Goal: Information Seeking & Learning: Compare options

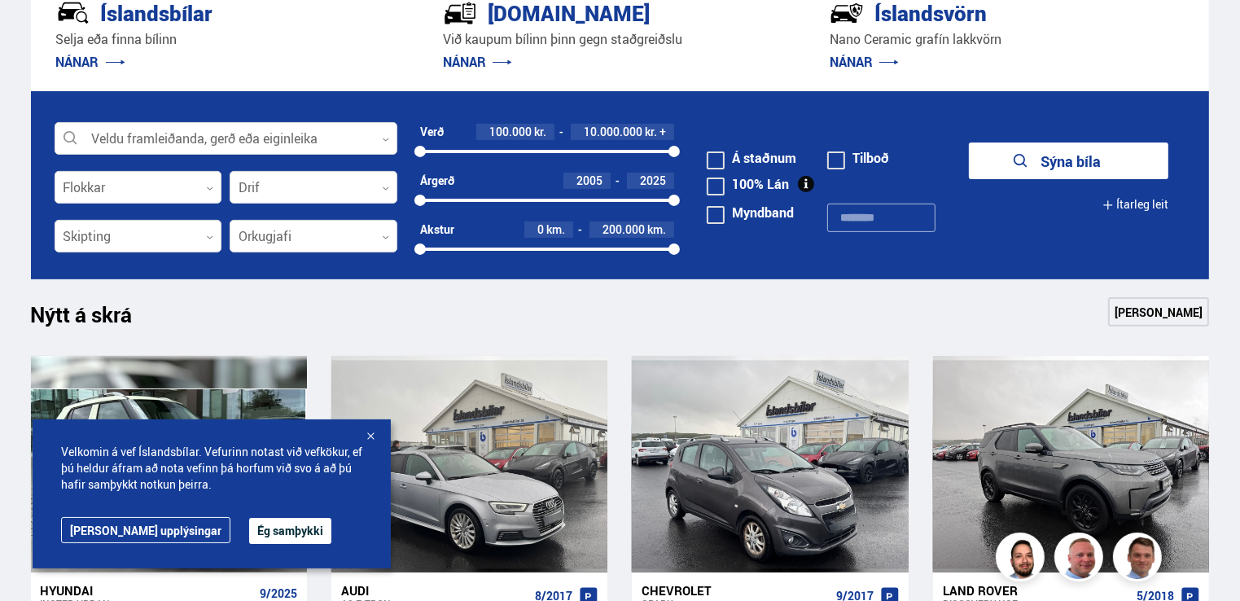
scroll to position [489, 0]
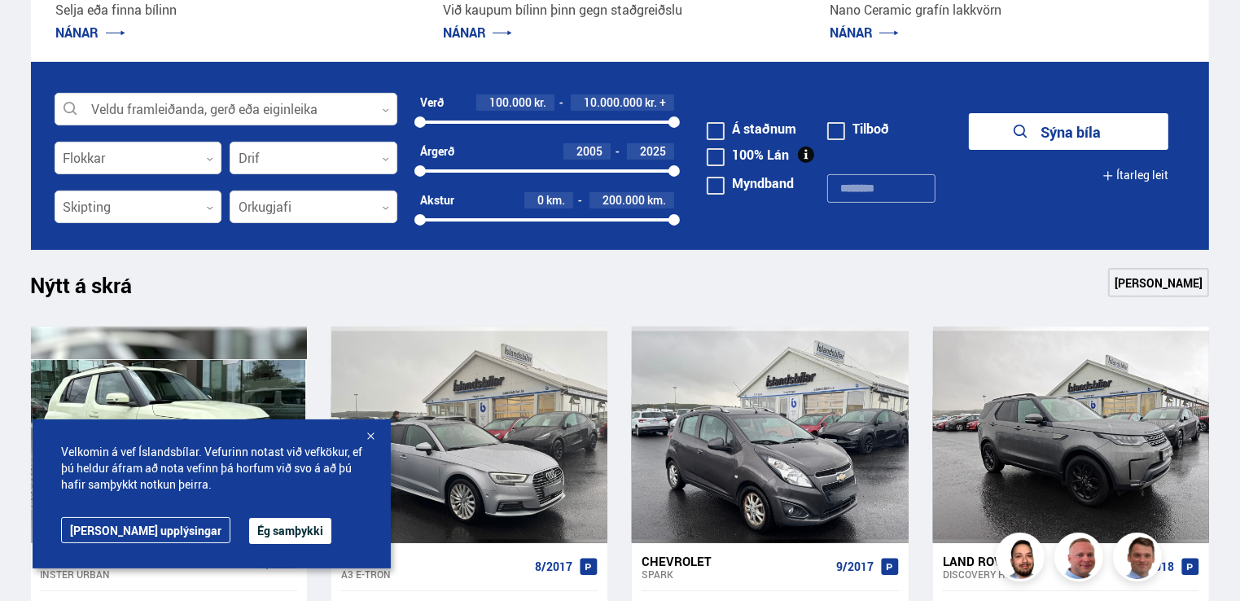
click at [1145, 281] on link "[PERSON_NAME]" at bounding box center [1158, 282] width 101 height 29
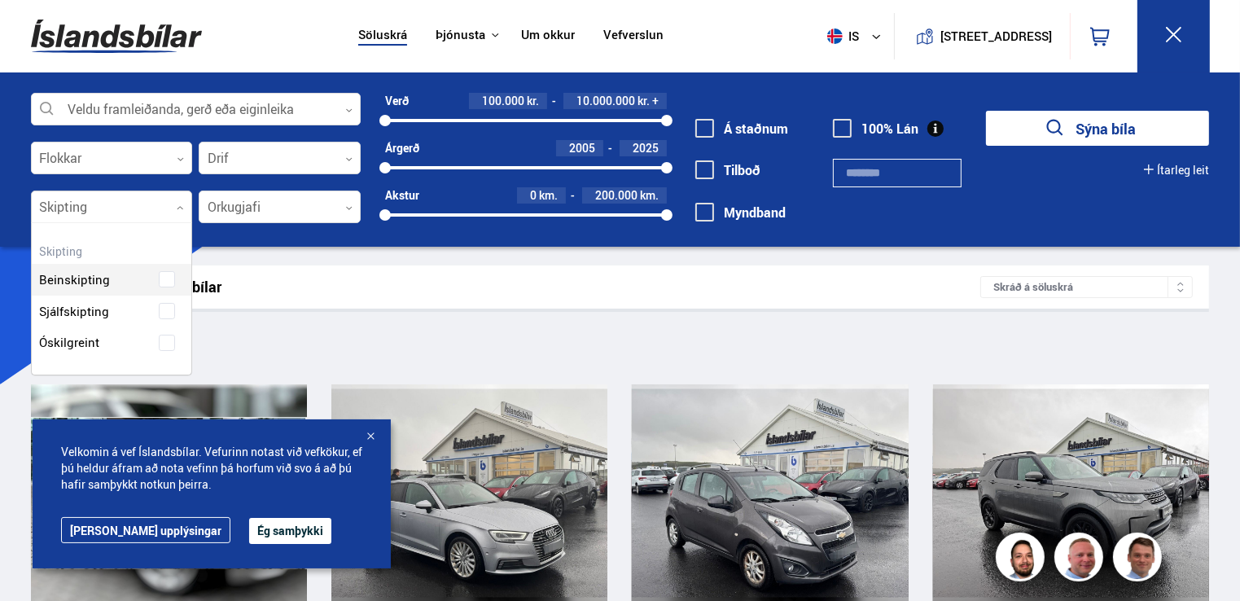
click at [140, 207] on div at bounding box center [112, 207] width 162 height 33
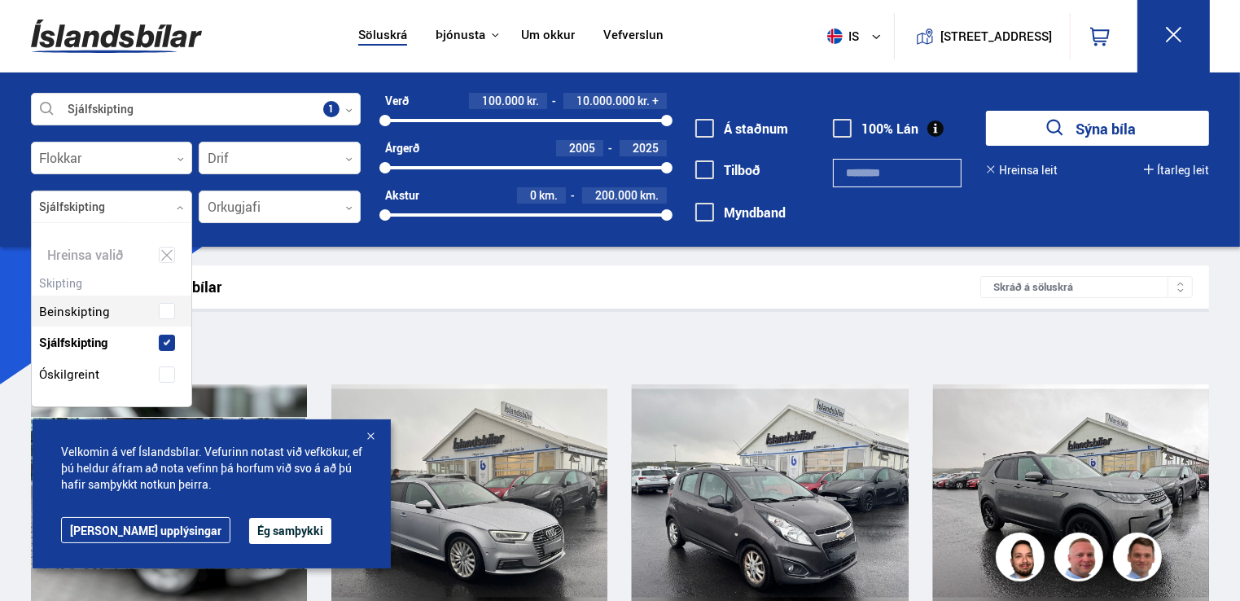
scroll to position [182, 160]
click at [99, 309] on div "Beinskipting Sjálfskipting Óskilgreint" at bounding box center [112, 330] width 160 height 119
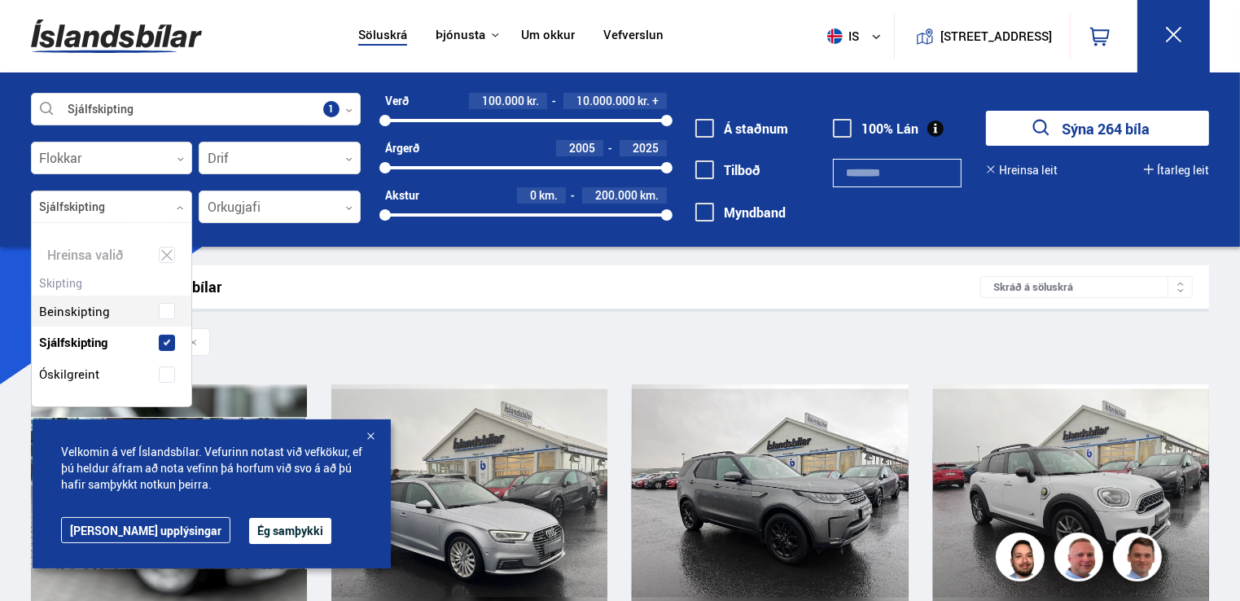
click at [249, 524] on button "Ég samþykki" at bounding box center [290, 531] width 82 height 26
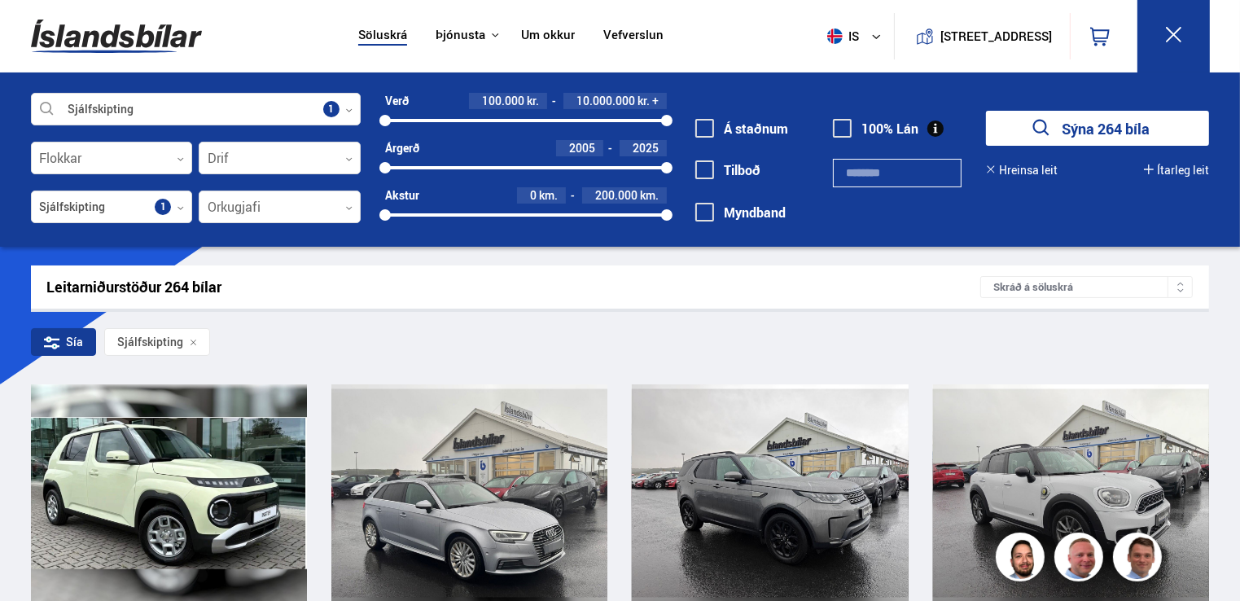
click at [536, 122] on div at bounding box center [526, 120] width 282 height 3
click at [479, 122] on div at bounding box center [460, 120] width 151 height 3
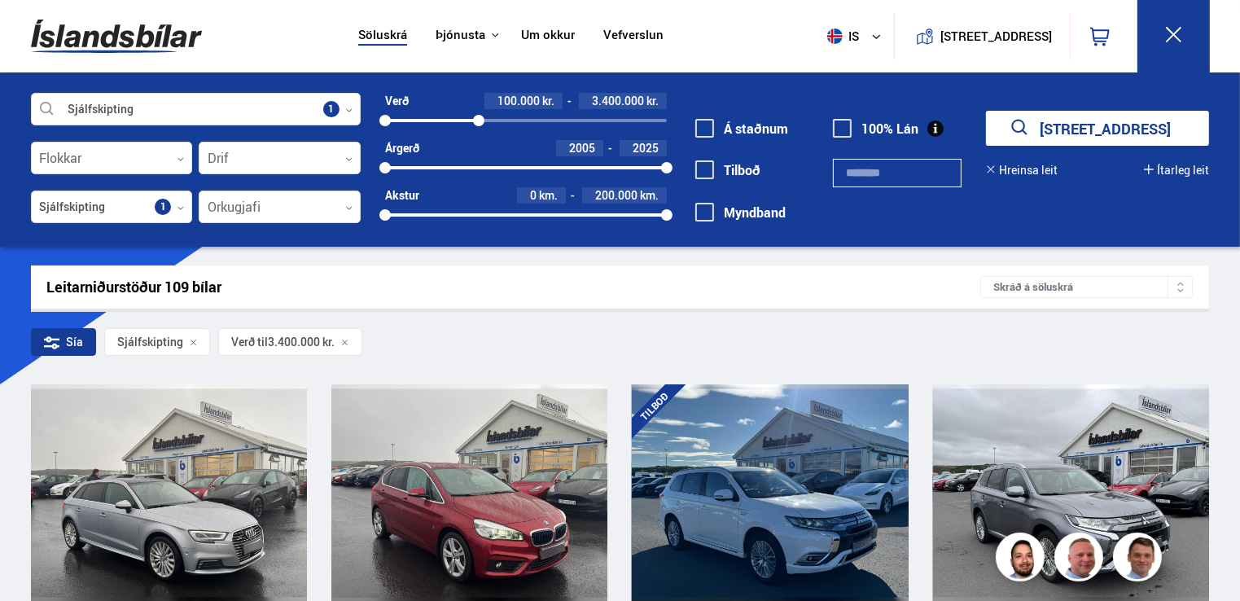
click at [446, 119] on div at bounding box center [432, 120] width 94 height 3
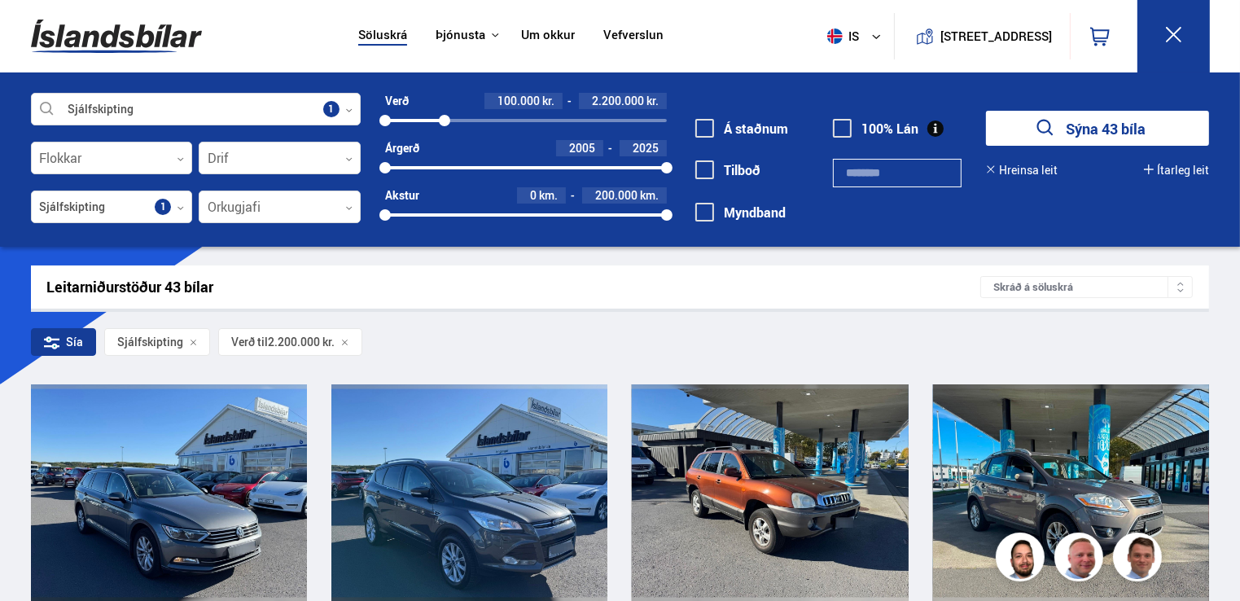
click at [436, 121] on div at bounding box center [414, 120] width 59 height 3
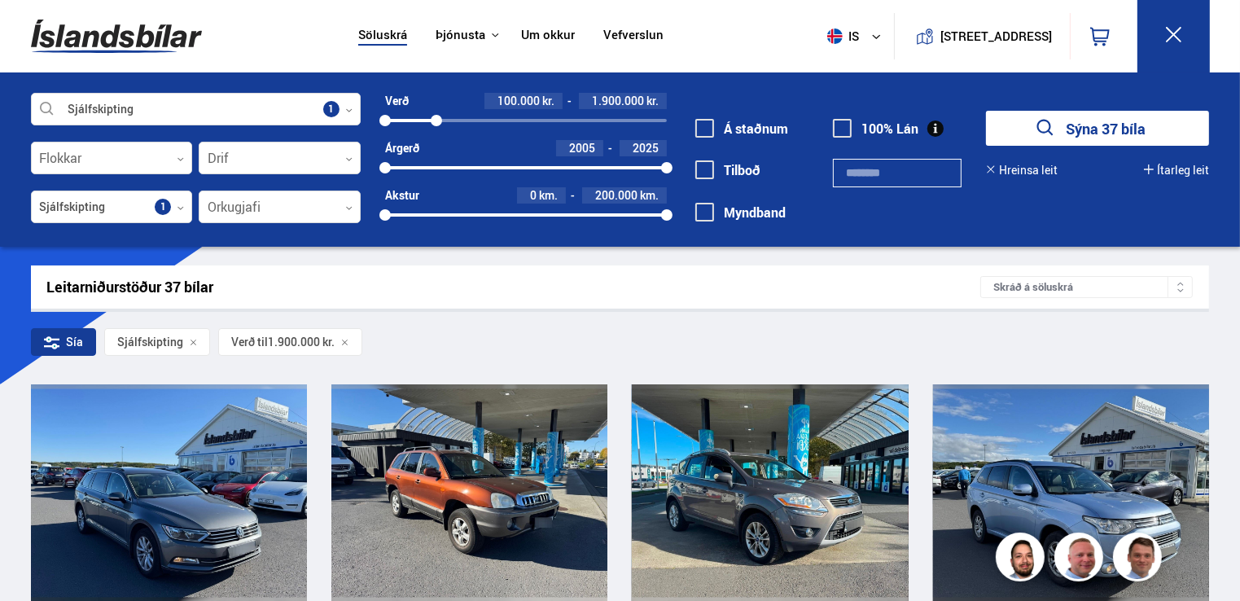
click at [424, 119] on div at bounding box center [410, 120] width 51 height 3
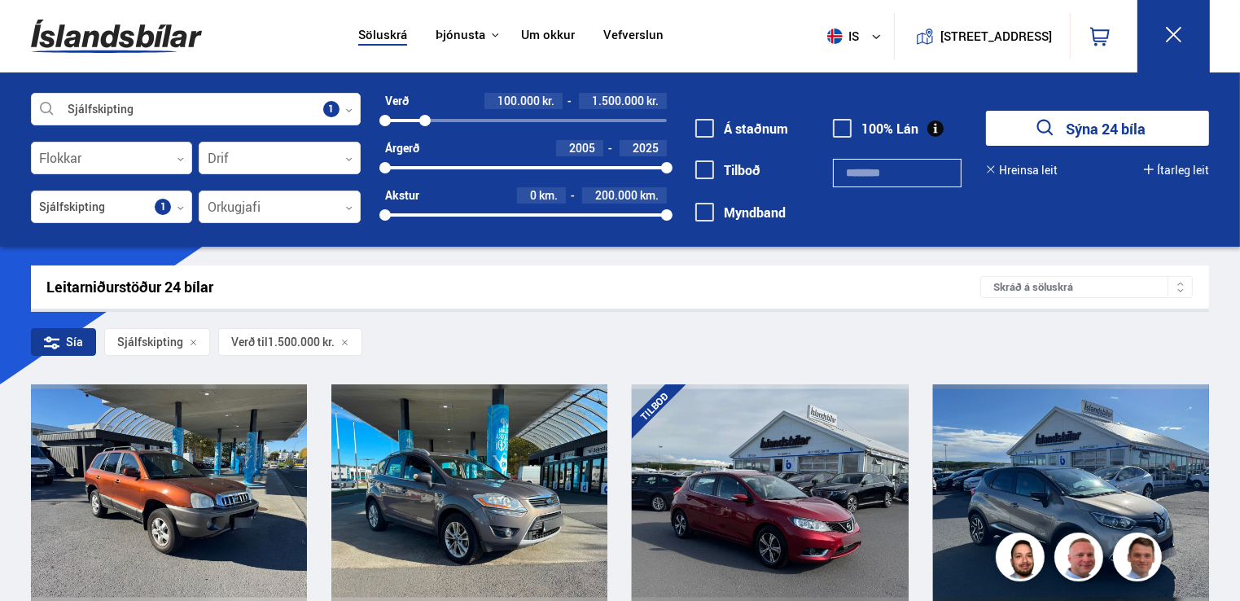
click at [568, 213] on div at bounding box center [526, 214] width 282 height 3
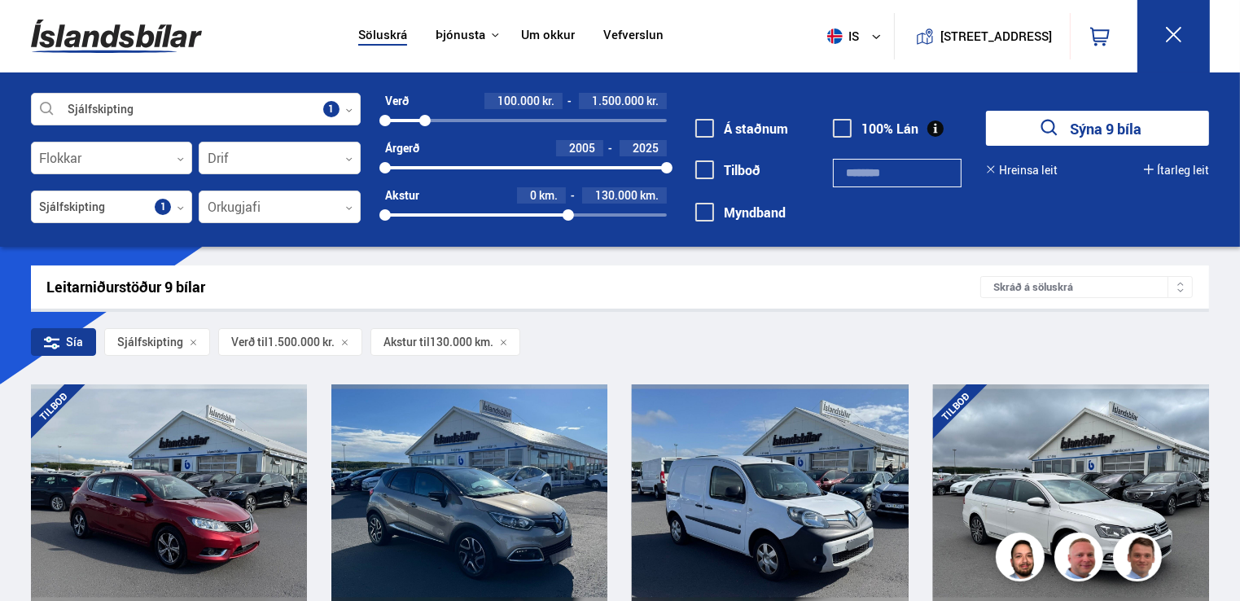
click at [1067, 134] on button "Sýna 9 bíla" at bounding box center [1097, 128] width 223 height 35
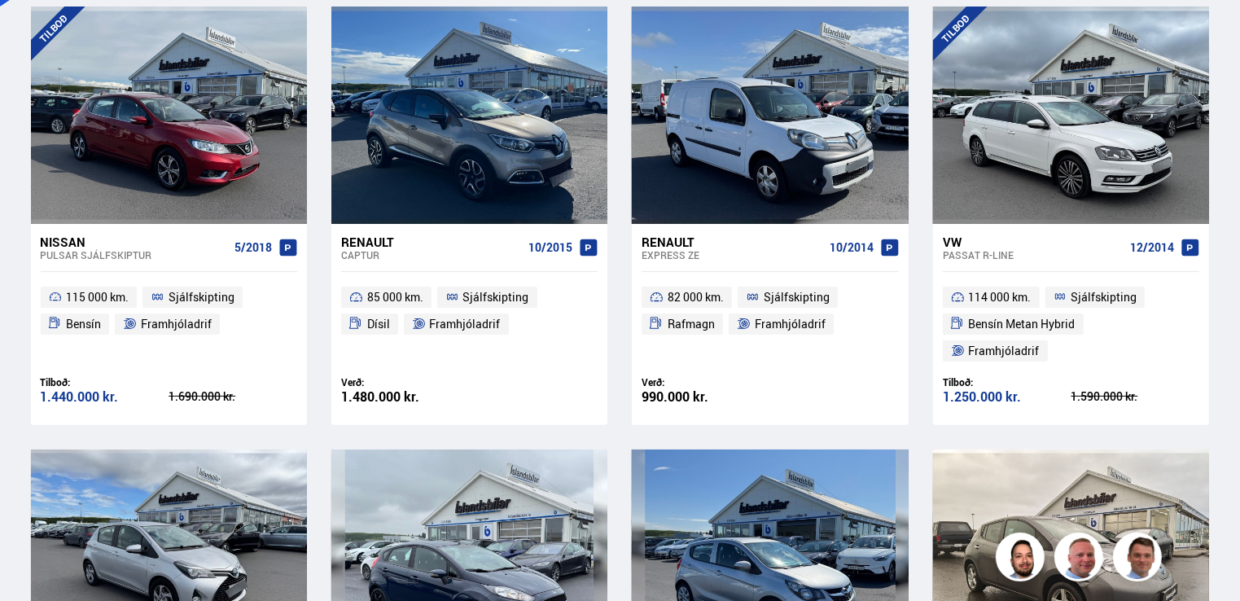
scroll to position [407, 0]
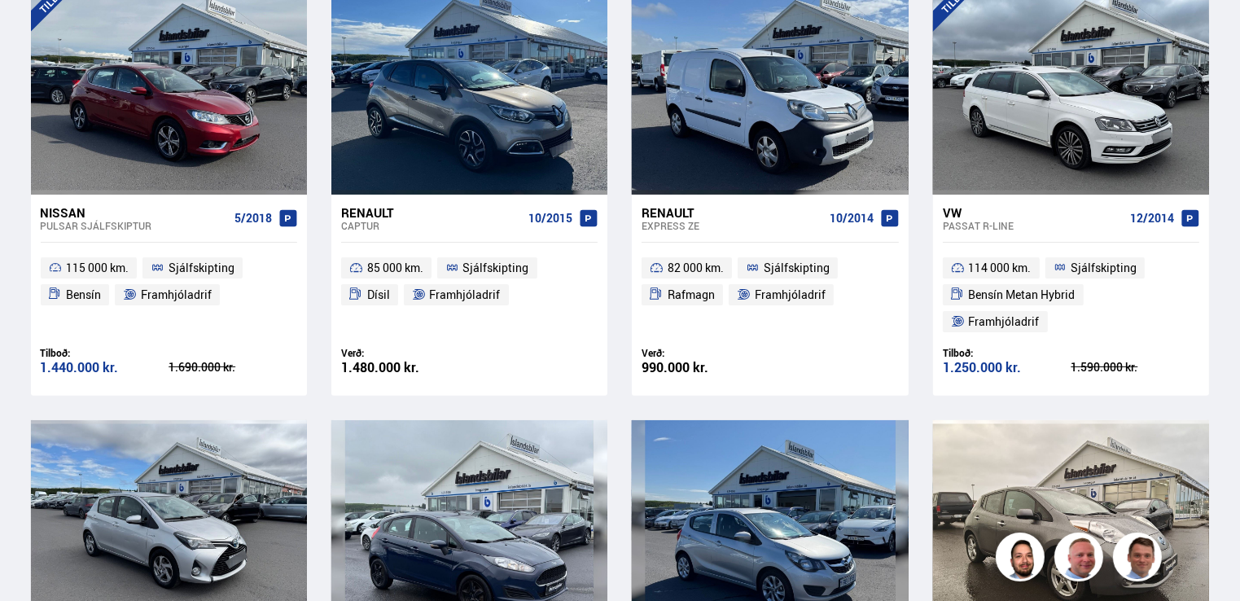
click at [169, 274] on span "Sjálfskipting" at bounding box center [202, 268] width 66 height 20
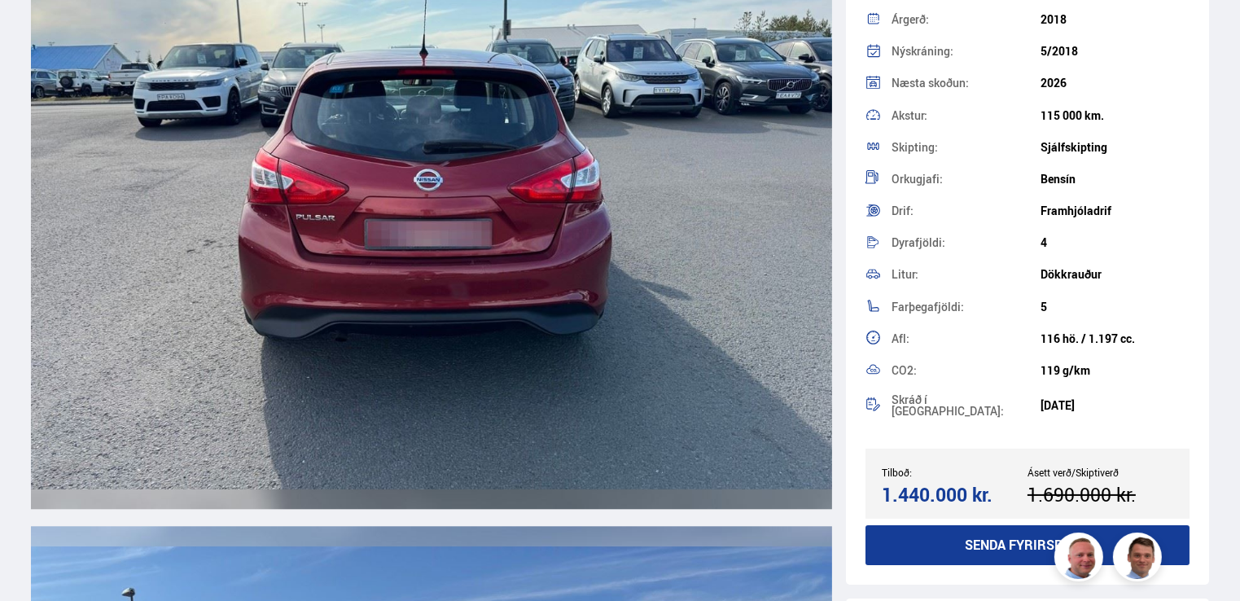
scroll to position [3990, 0]
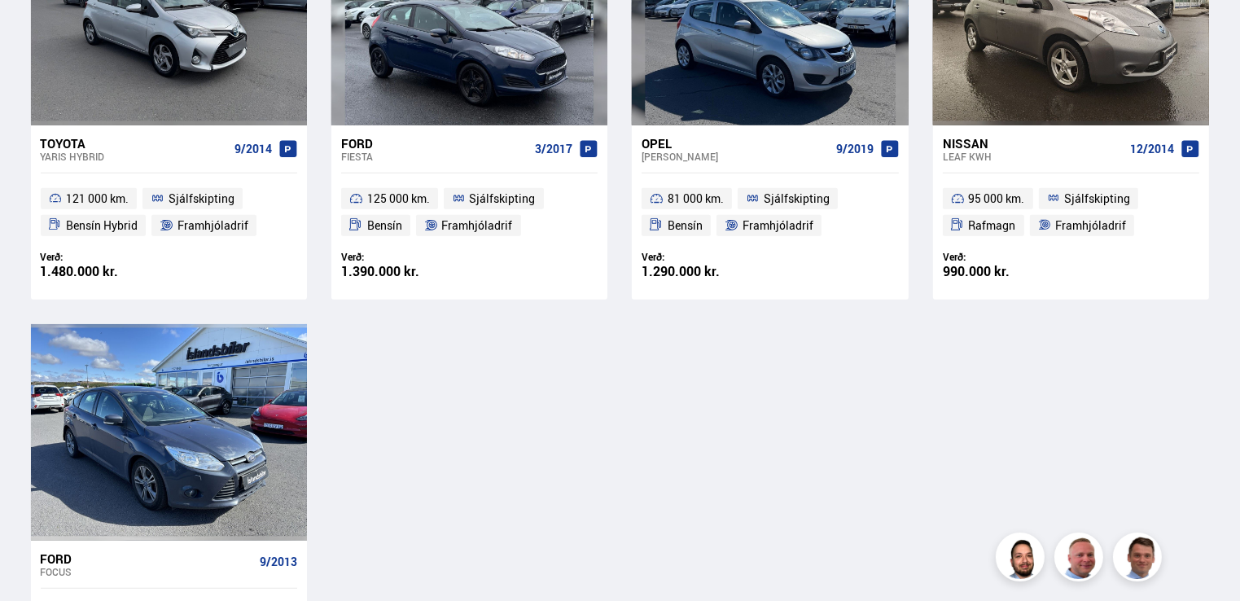
scroll to position [907, 0]
